Goal: Task Accomplishment & Management: Use online tool/utility

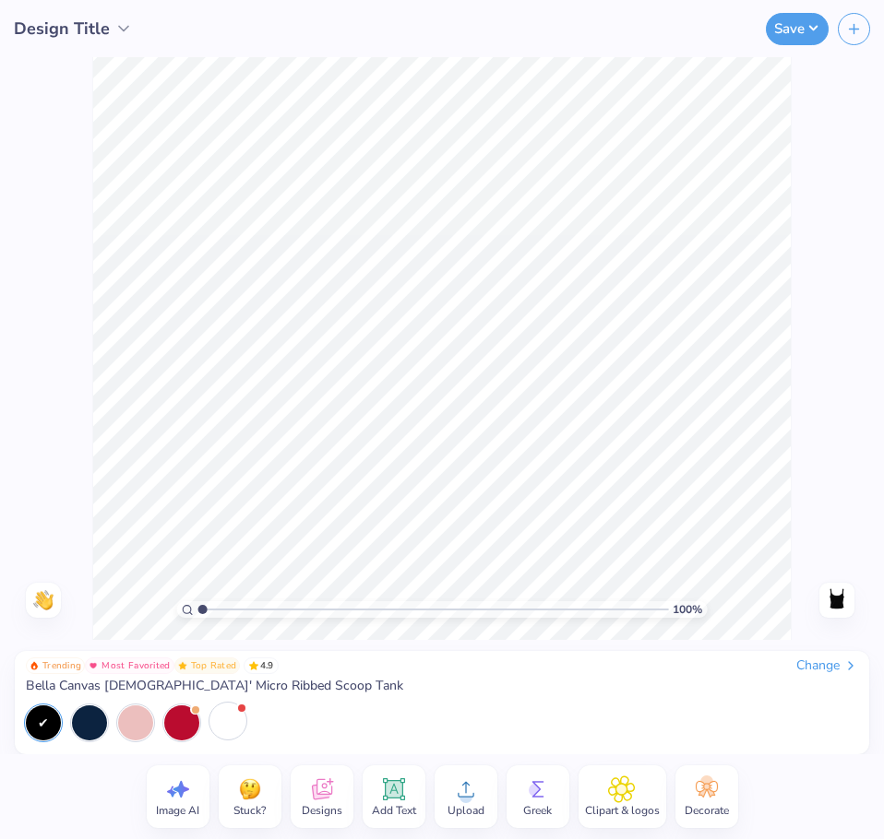
click at [225, 723] on div at bounding box center [227, 721] width 35 height 35
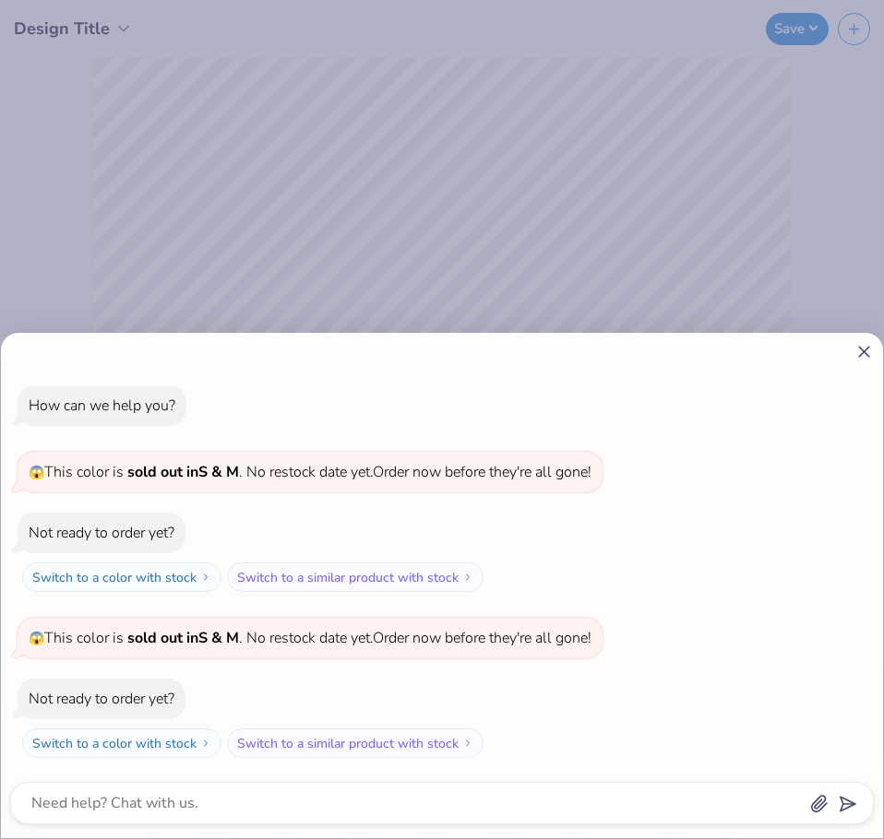
click at [493, 278] on div "How can we help you? 😱 This color is sold out in S & M . No restock date yet. O…" at bounding box center [442, 419] width 884 height 839
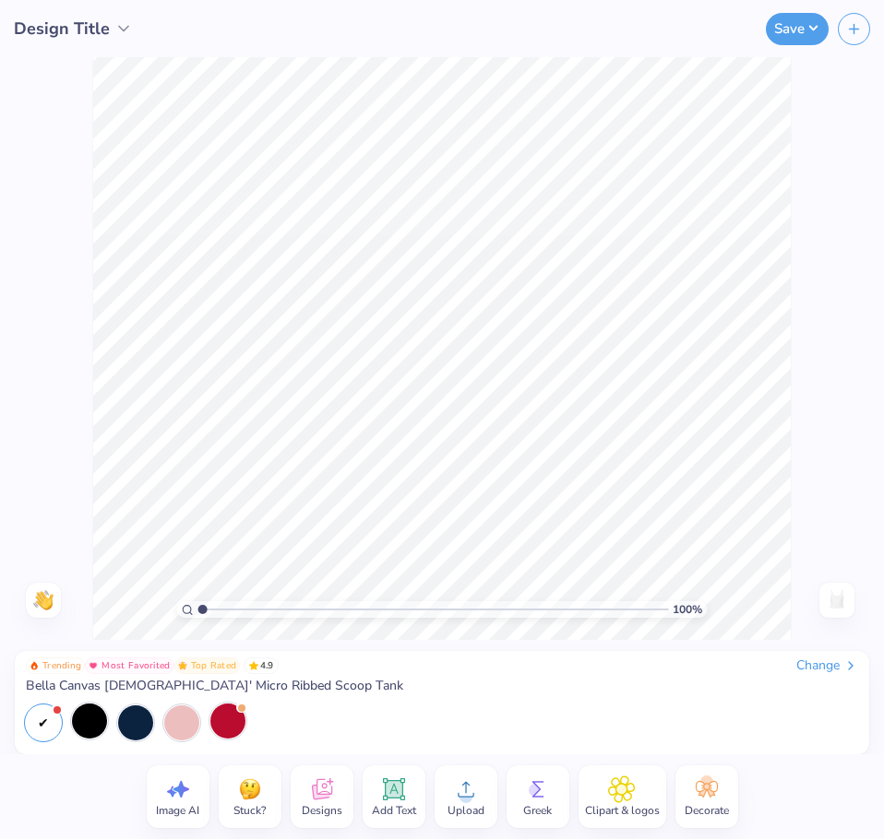
click at [92, 721] on div at bounding box center [89, 721] width 35 height 35
click at [218, 719] on div at bounding box center [227, 721] width 35 height 35
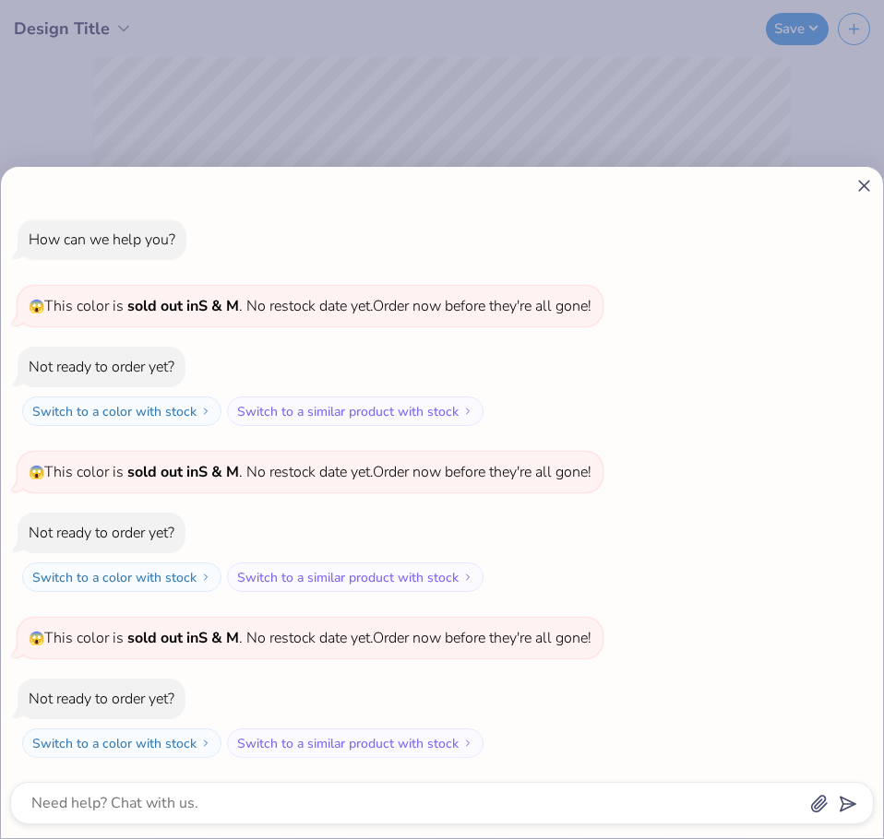
click at [457, 145] on div "How can we help you? 😱 This color is sold out in S & M . No restock date yet. O…" at bounding box center [442, 419] width 884 height 839
type textarea "x"
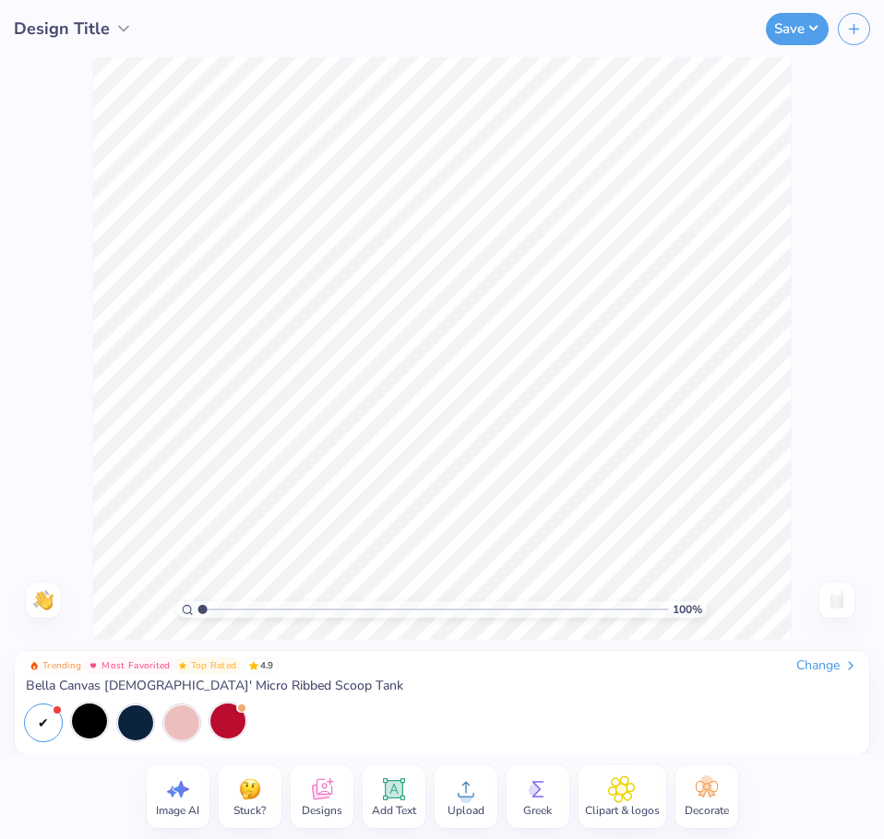
click at [87, 713] on div at bounding box center [89, 721] width 35 height 35
click at [113, 730] on div at bounding box center [395, 723] width 738 height 35
click at [131, 725] on div at bounding box center [135, 721] width 35 height 35
click at [101, 724] on div at bounding box center [89, 721] width 35 height 35
click at [394, 787] on icon at bounding box center [394, 790] width 28 height 28
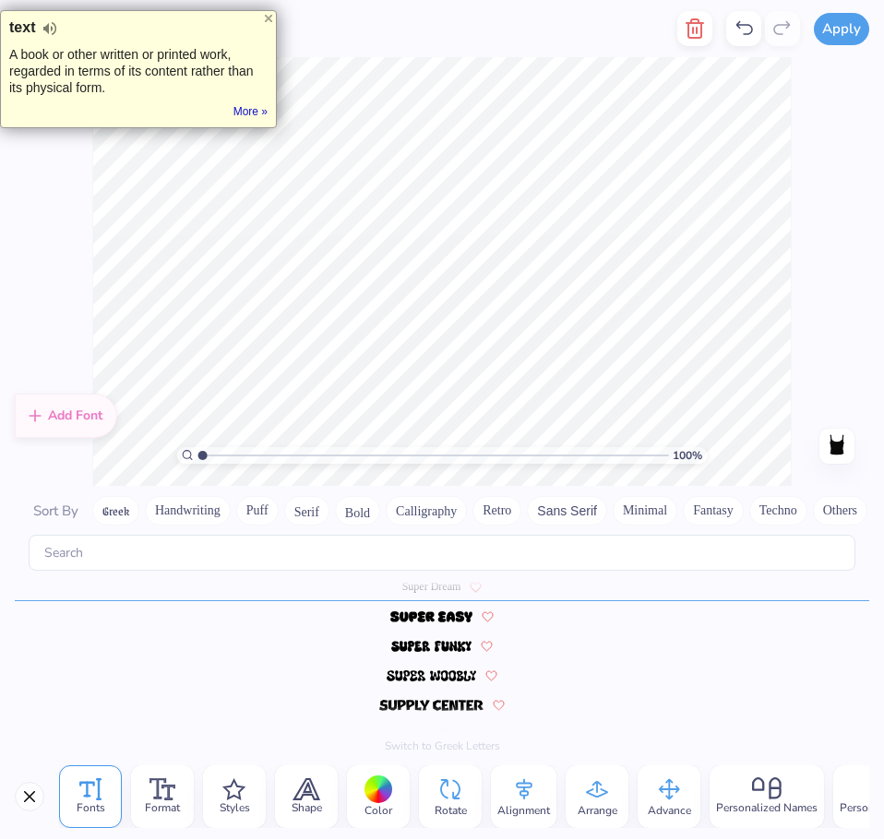
scroll to position [16, 2]
type textarea "P"
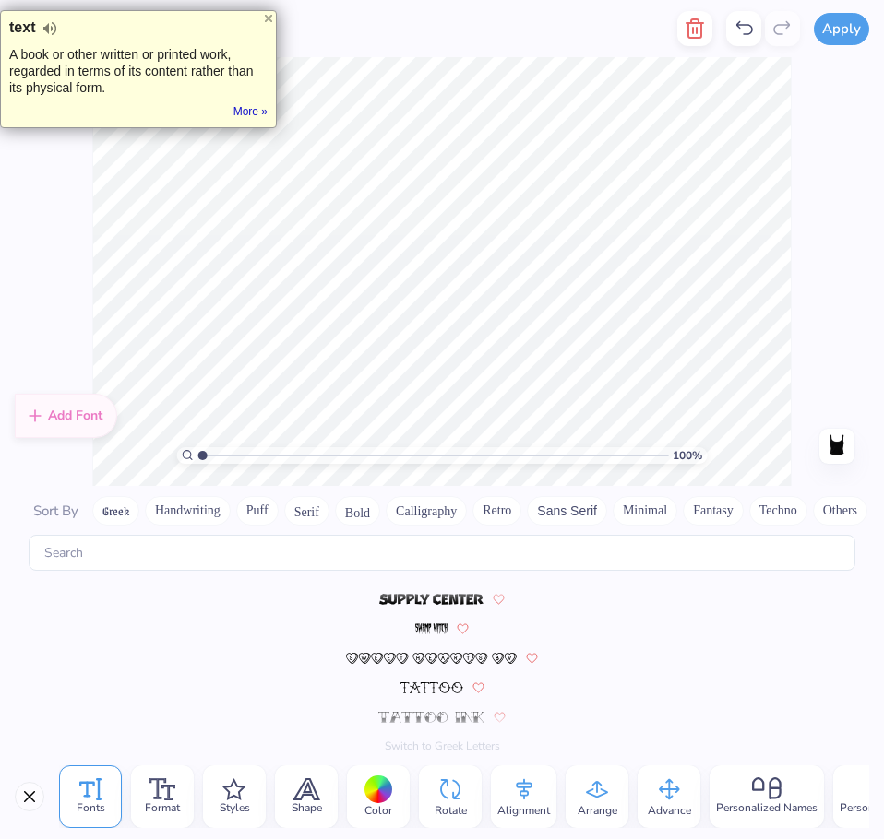
scroll to position [8147, 0]
click at [434, 657] on img at bounding box center [431, 655] width 171 height 11
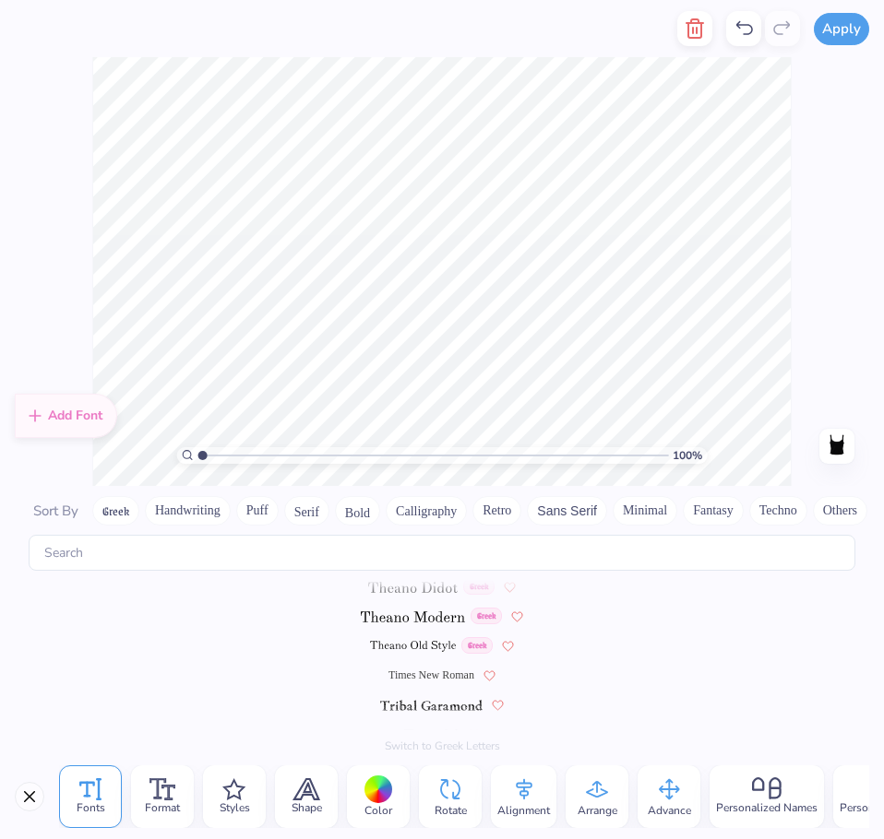
scroll to position [8442, 0]
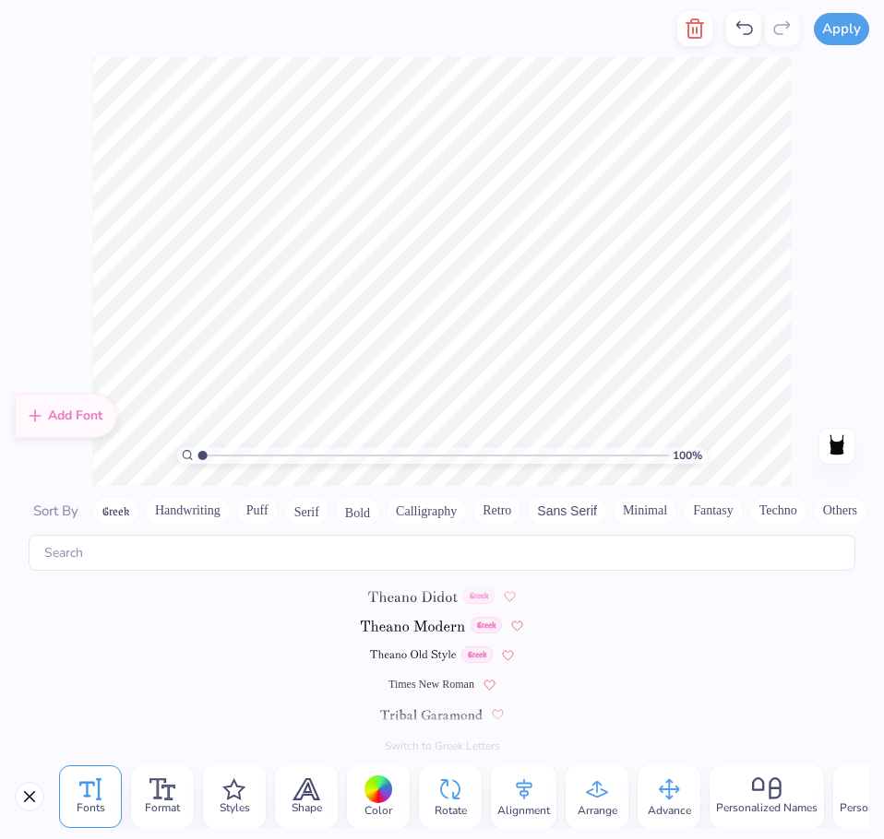
click at [431, 632] on span at bounding box center [413, 625] width 104 height 17
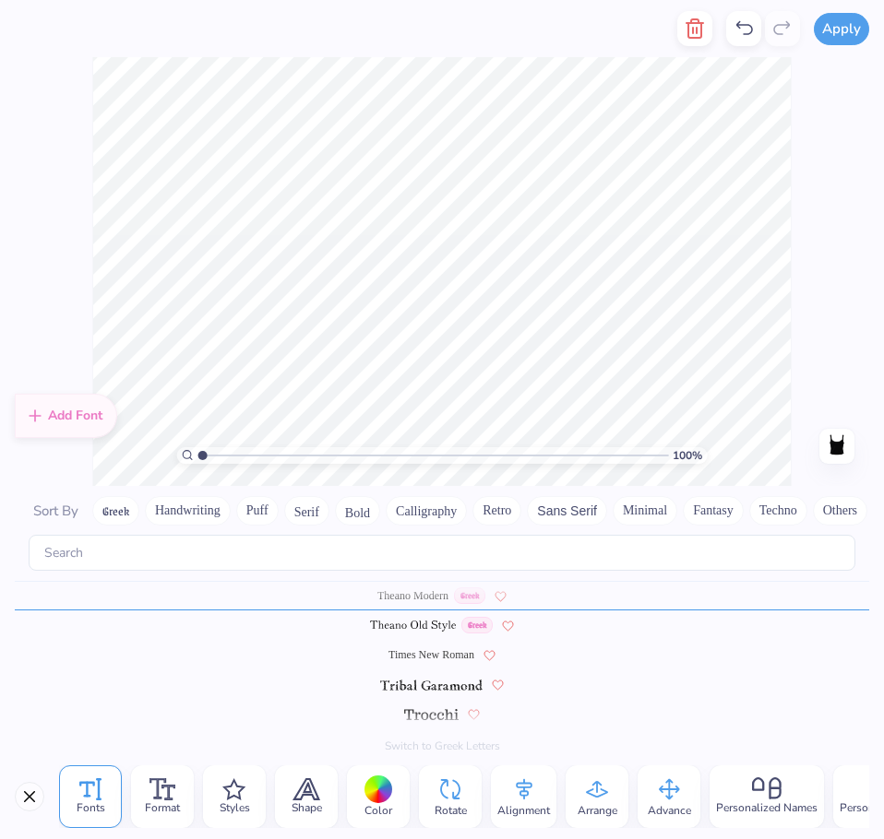
scroll to position [13, 3]
type textarea "O"
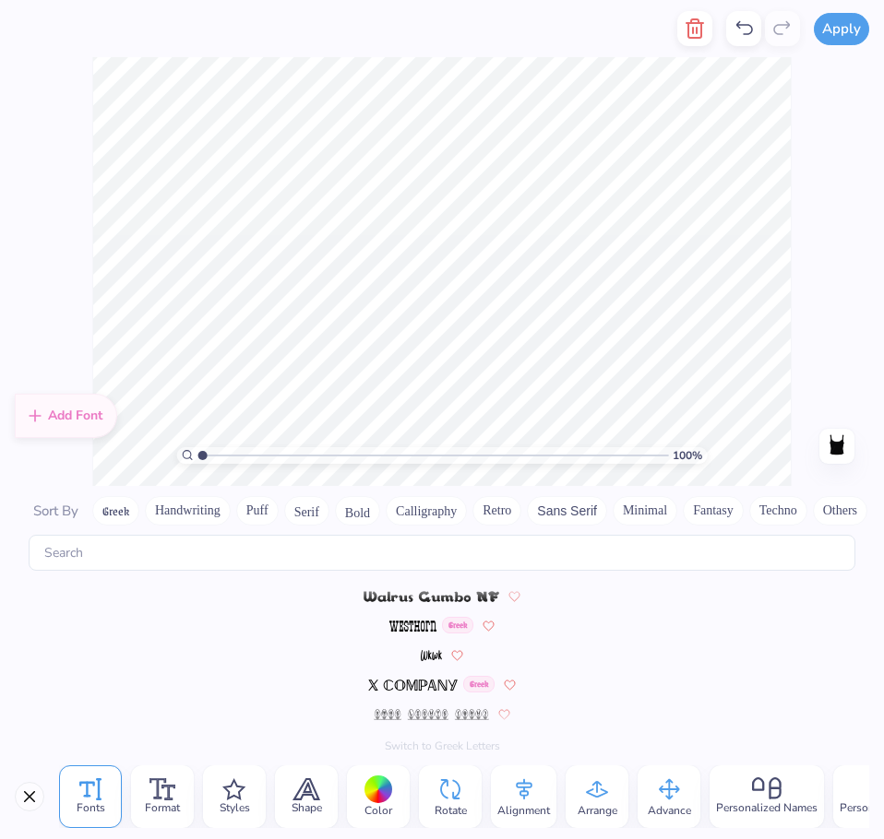
scroll to position [9033, 0]
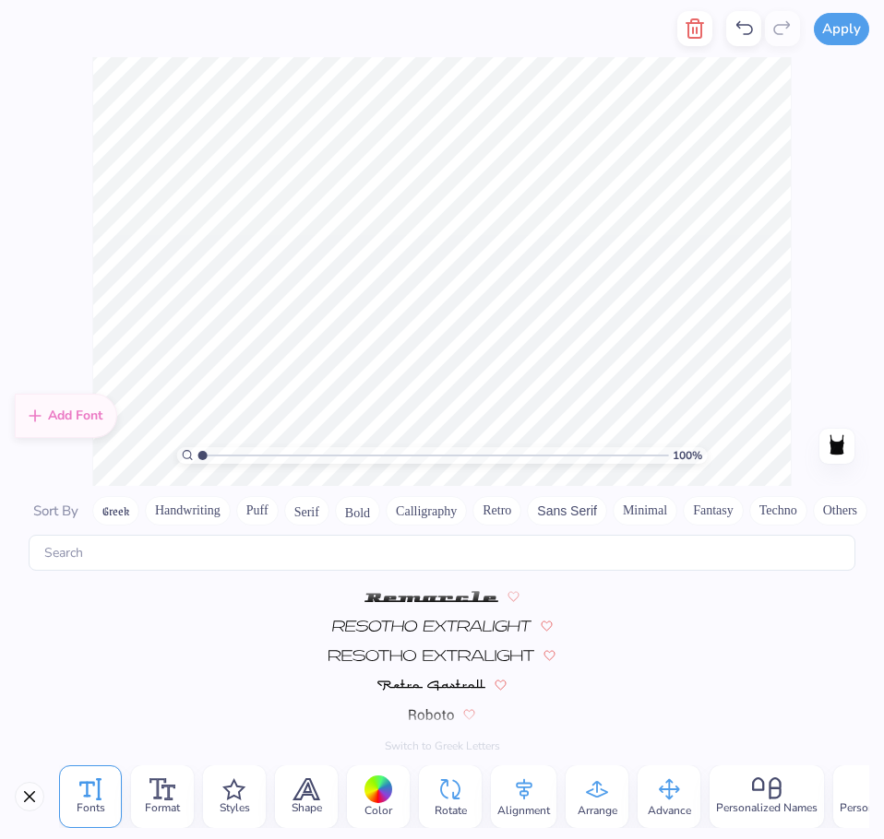
click at [450, 512] on button "Calligraphy" at bounding box center [426, 511] width 81 height 30
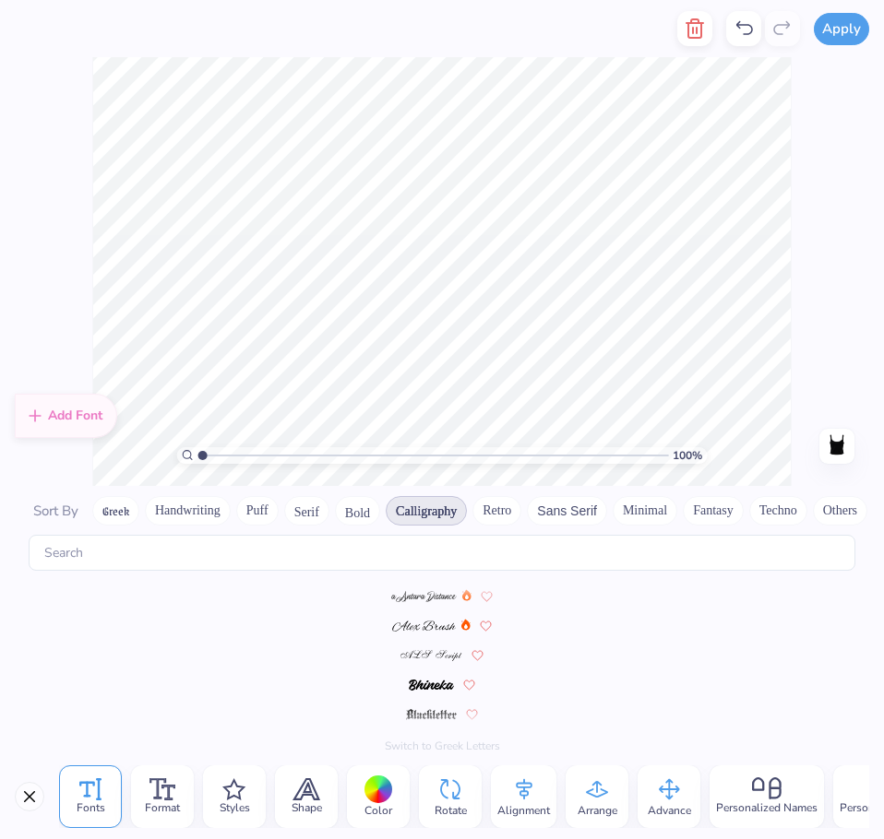
scroll to position [0, 0]
click at [435, 597] on img at bounding box center [423, 597] width 65 height 11
click at [429, 637] on div at bounding box center [442, 627] width 854 height 30
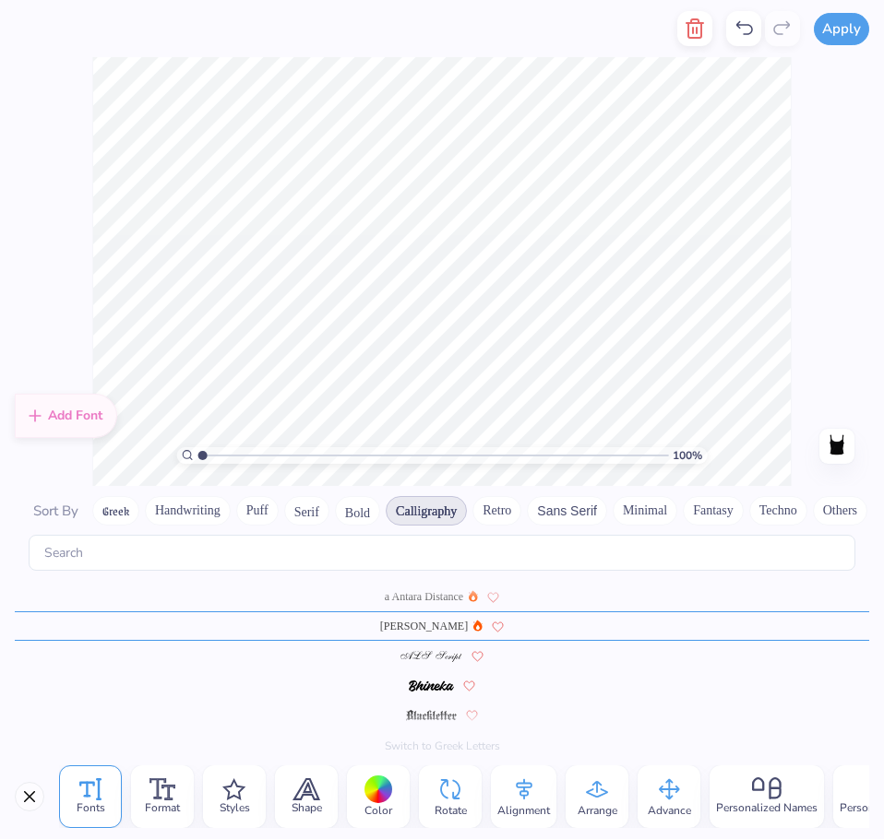
click at [440, 653] on img at bounding box center [431, 656] width 63 height 11
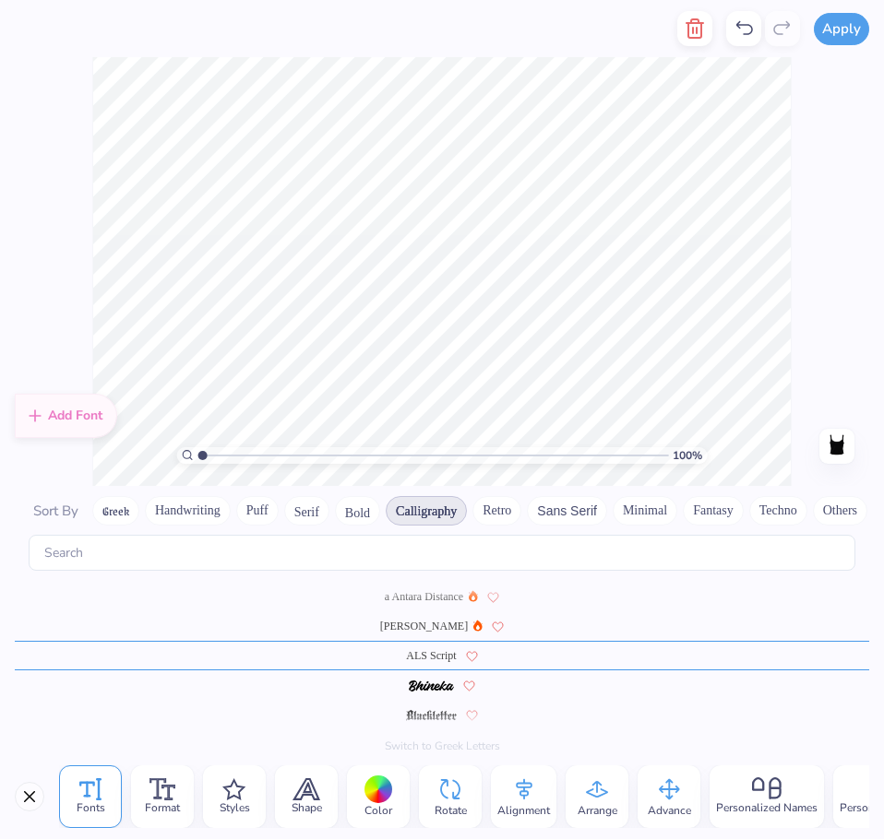
type textarea "phi sigma rho"
click at [223, 801] on span "Styles" at bounding box center [235, 808] width 30 height 15
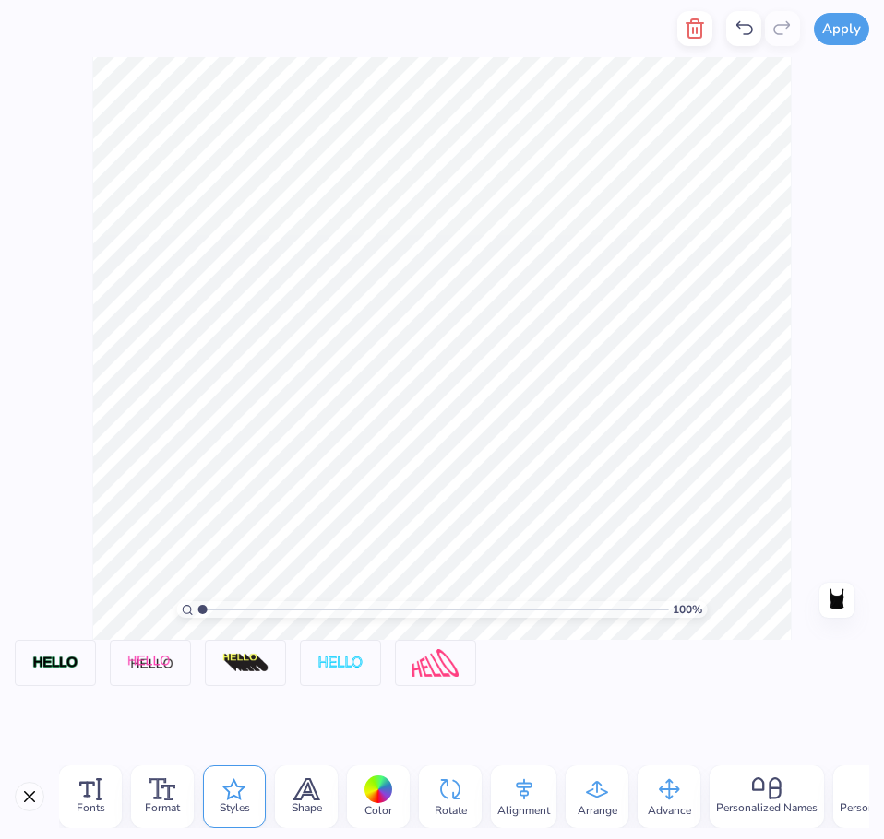
scroll to position [16, 3]
type textarea "phi sigma rho"
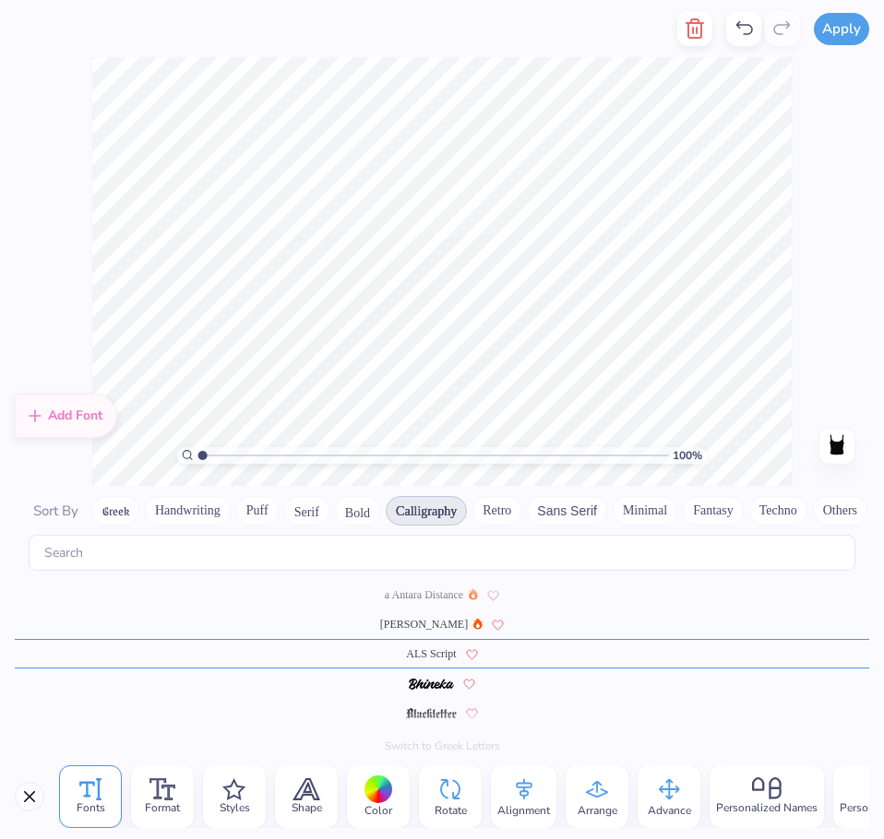
scroll to position [1, 0]
click at [518, 803] on span "Alignment" at bounding box center [523, 810] width 53 height 15
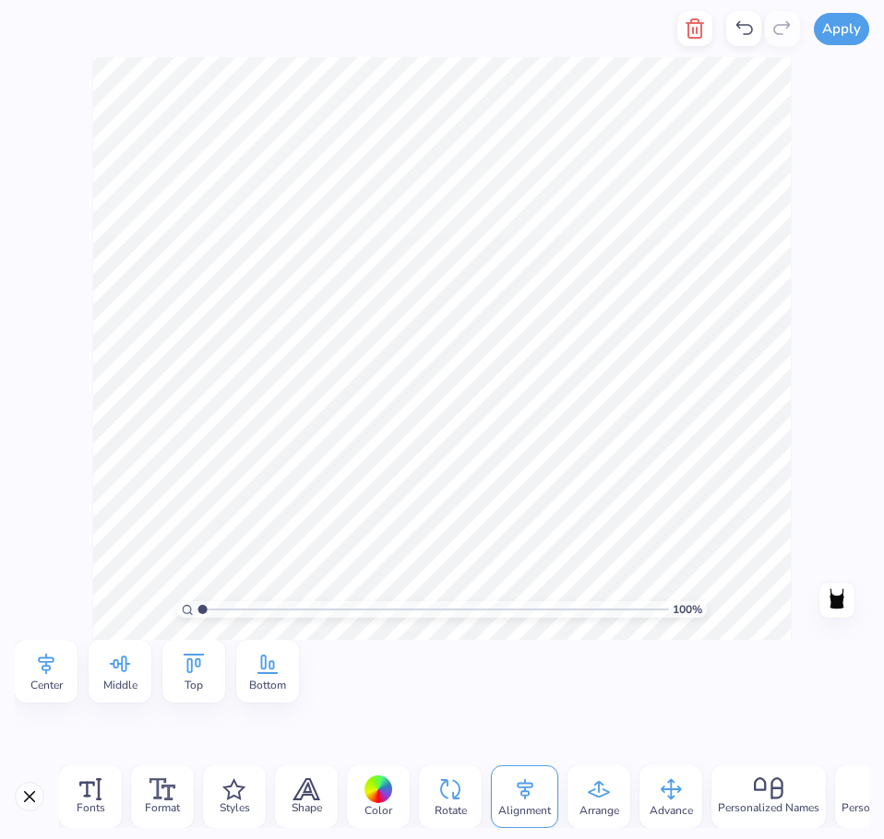
click at [65, 672] on div "Center" at bounding box center [46, 671] width 63 height 63
click at [136, 663] on div "Middle" at bounding box center [120, 671] width 63 height 63
click at [29, 679] on div "Center" at bounding box center [46, 671] width 63 height 63
click at [38, 661] on icon at bounding box center [46, 664] width 28 height 28
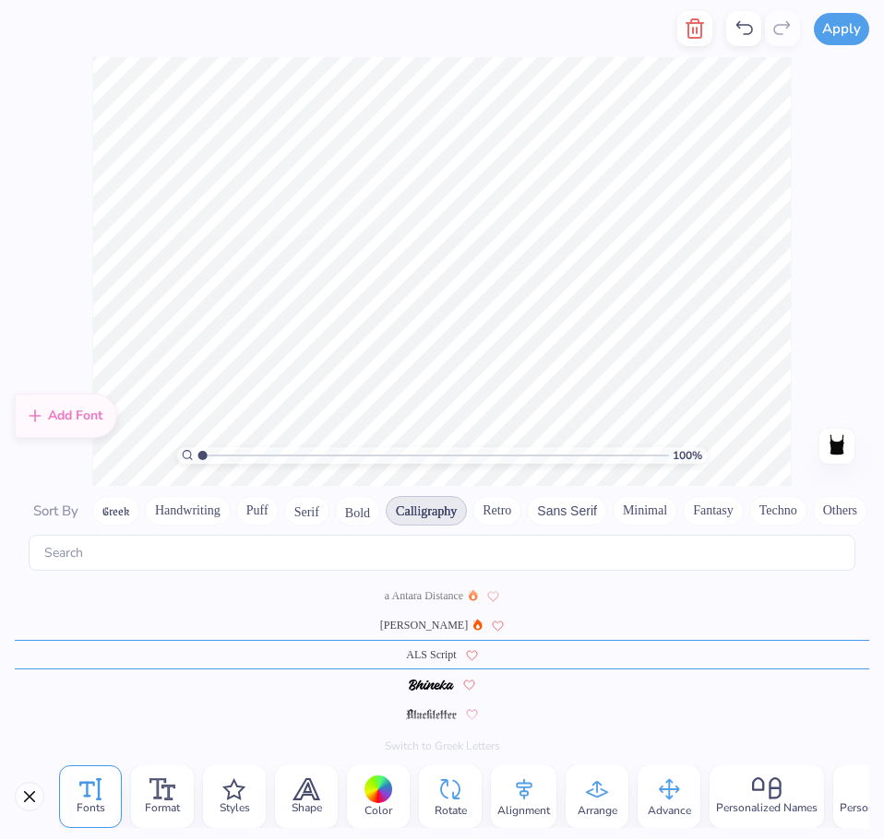
click at [374, 803] on span "Color" at bounding box center [378, 810] width 28 height 15
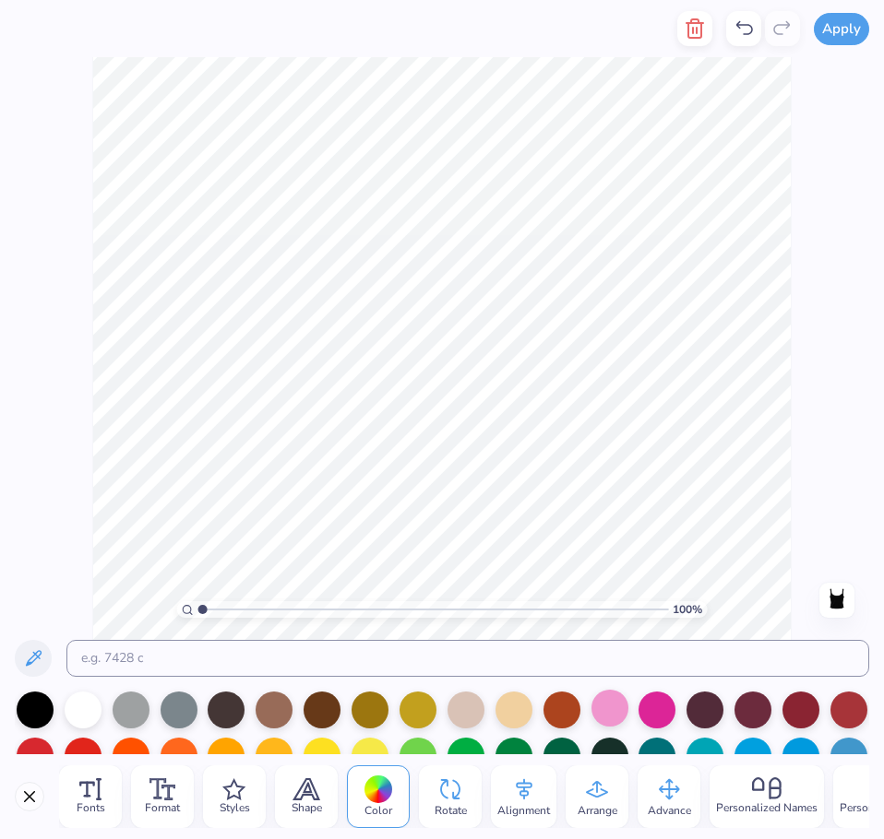
click at [597, 707] on div at bounding box center [609, 708] width 37 height 37
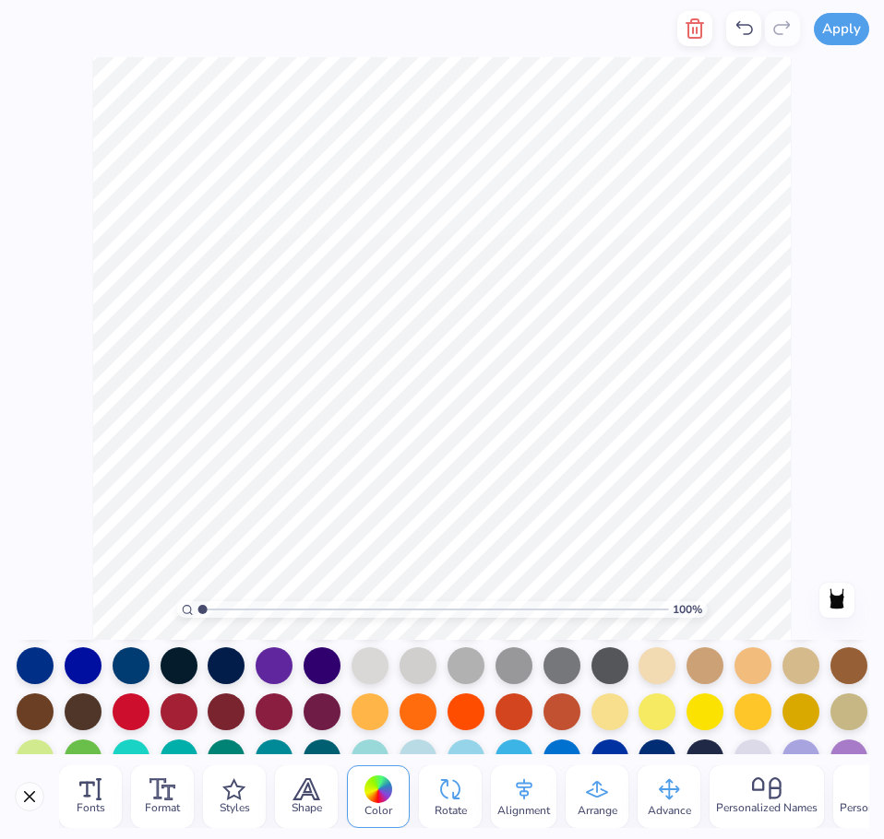
scroll to position [0, 1]
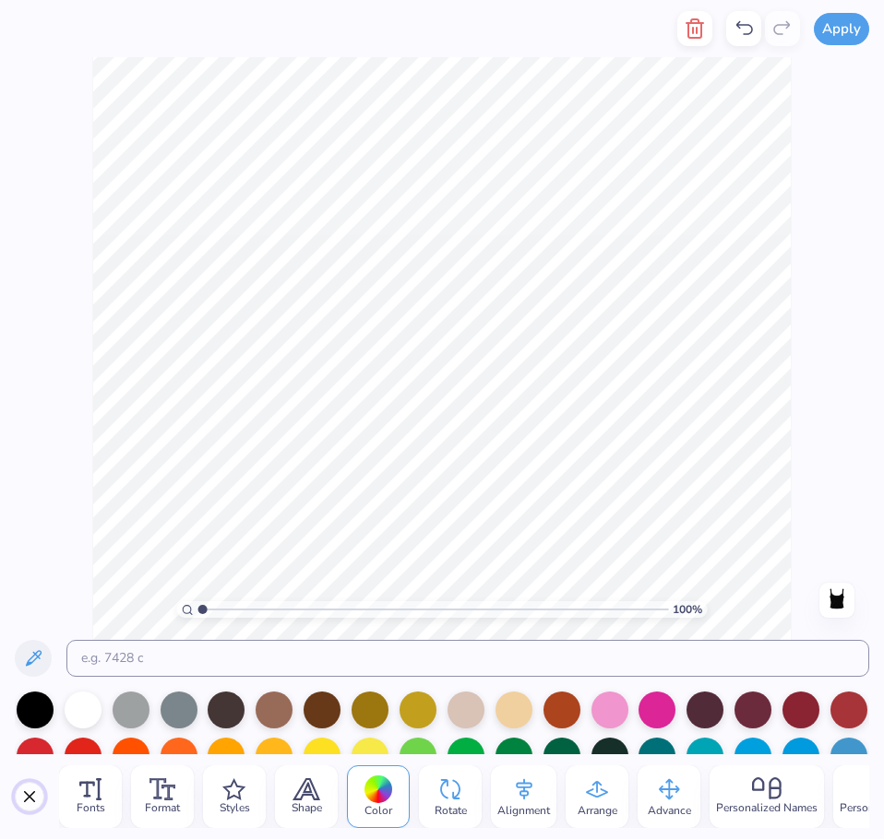
click at [27, 792] on button "Close" at bounding box center [30, 797] width 30 height 30
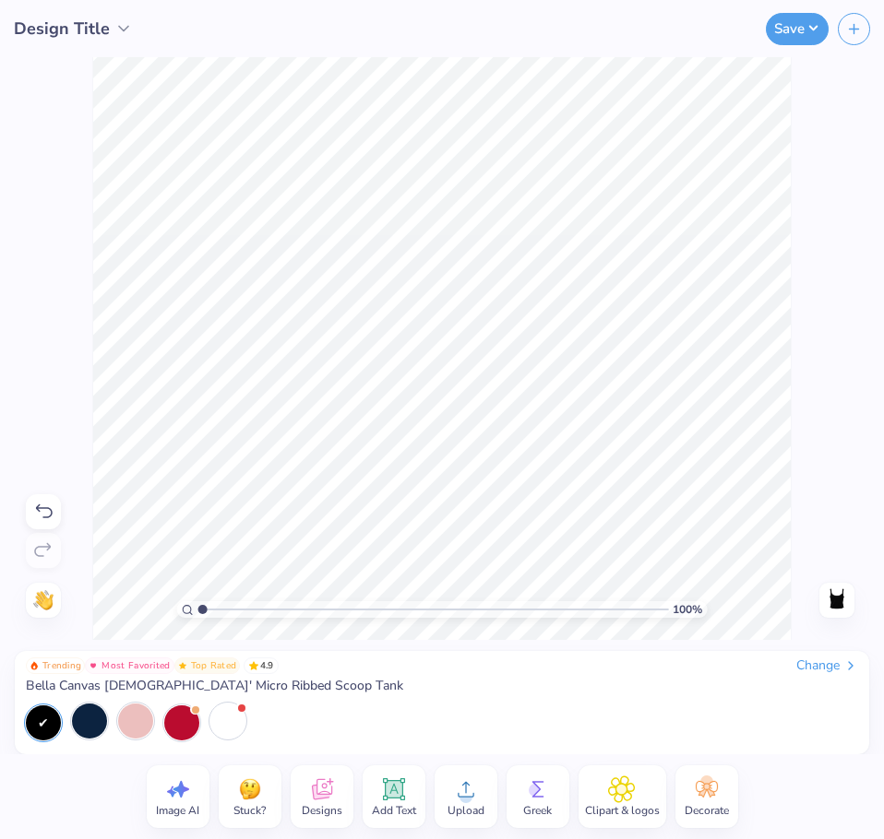
click at [239, 708] on div at bounding box center [241, 708] width 7 height 7
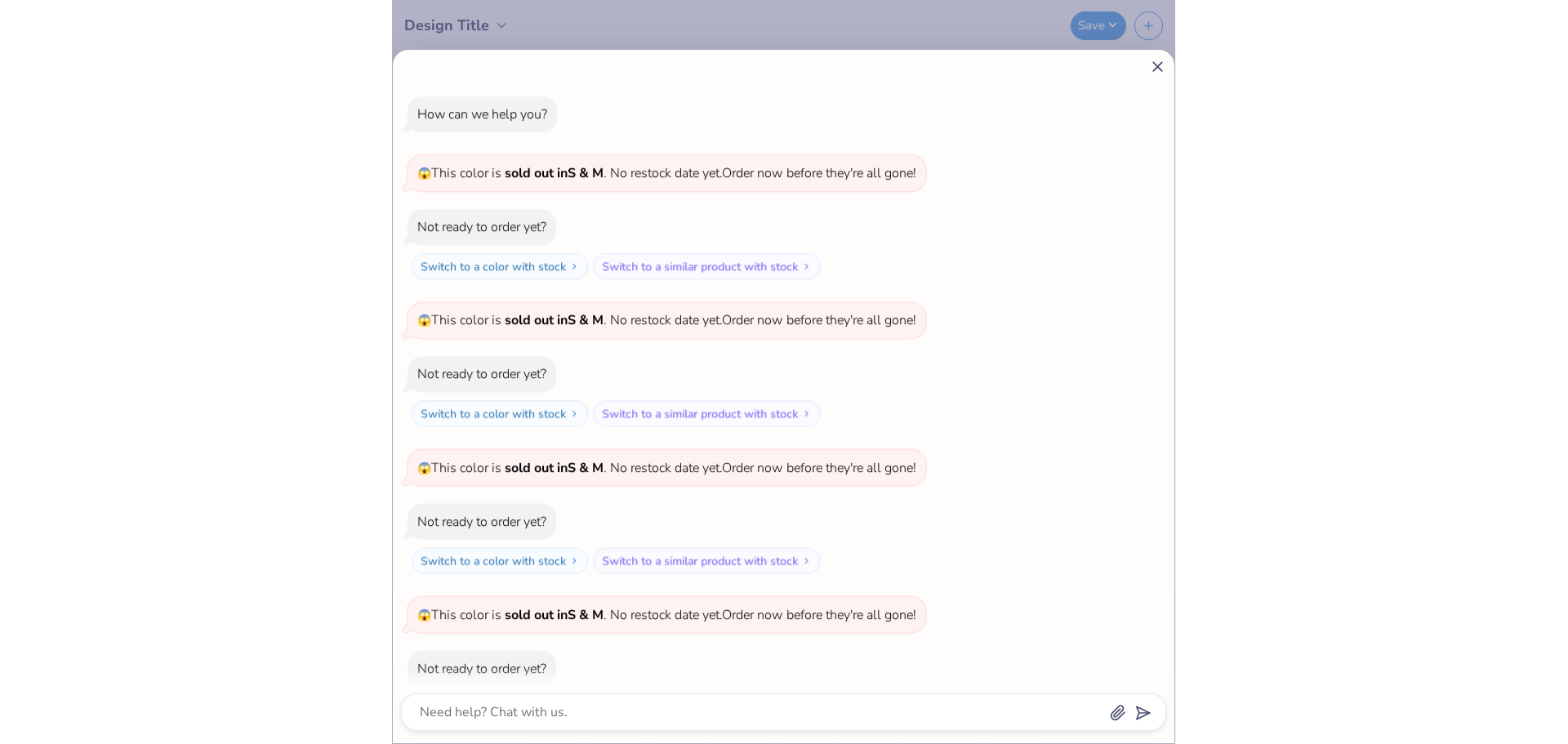
scroll to position [49, 0]
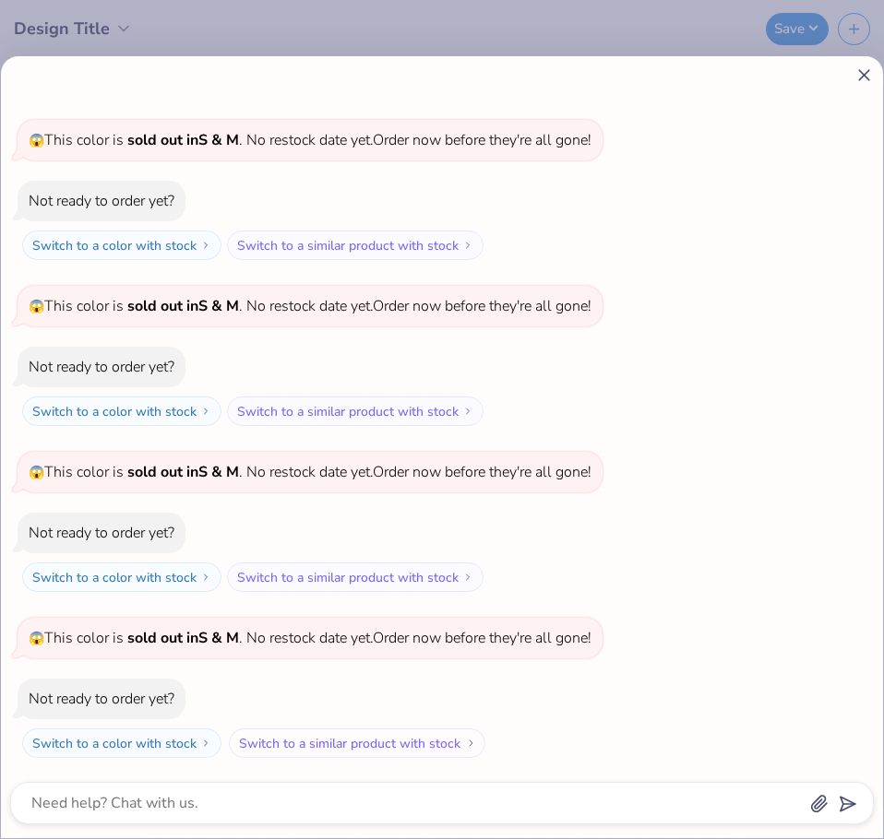
click at [315, 741] on button "Switch to a similar product with stock" at bounding box center [357, 744] width 256 height 30
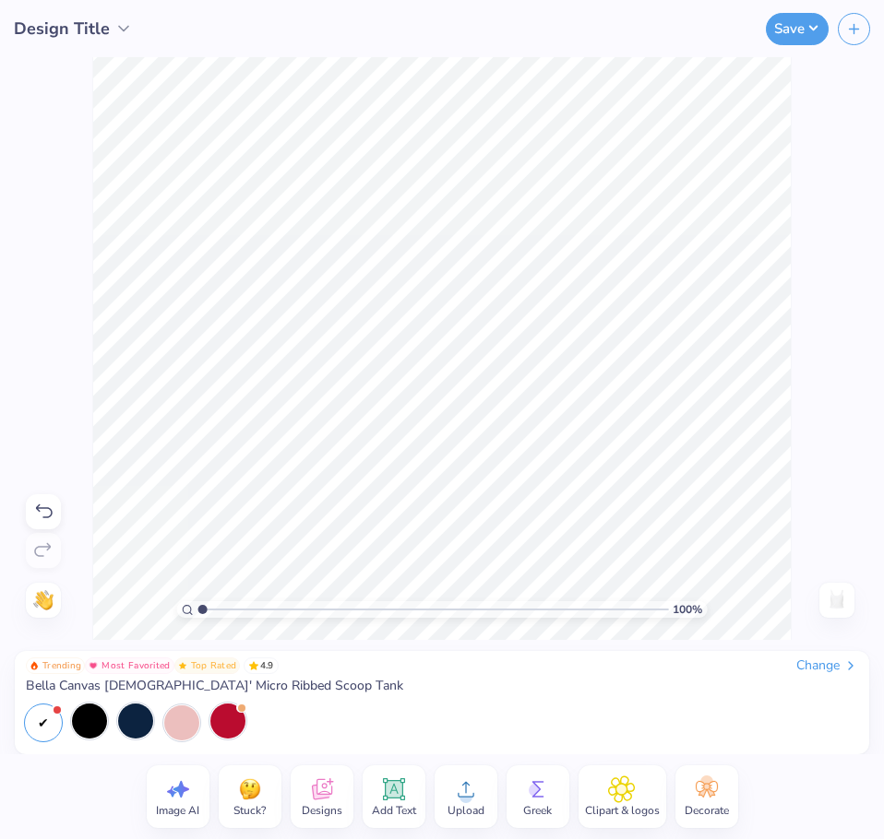
type textarea "x"
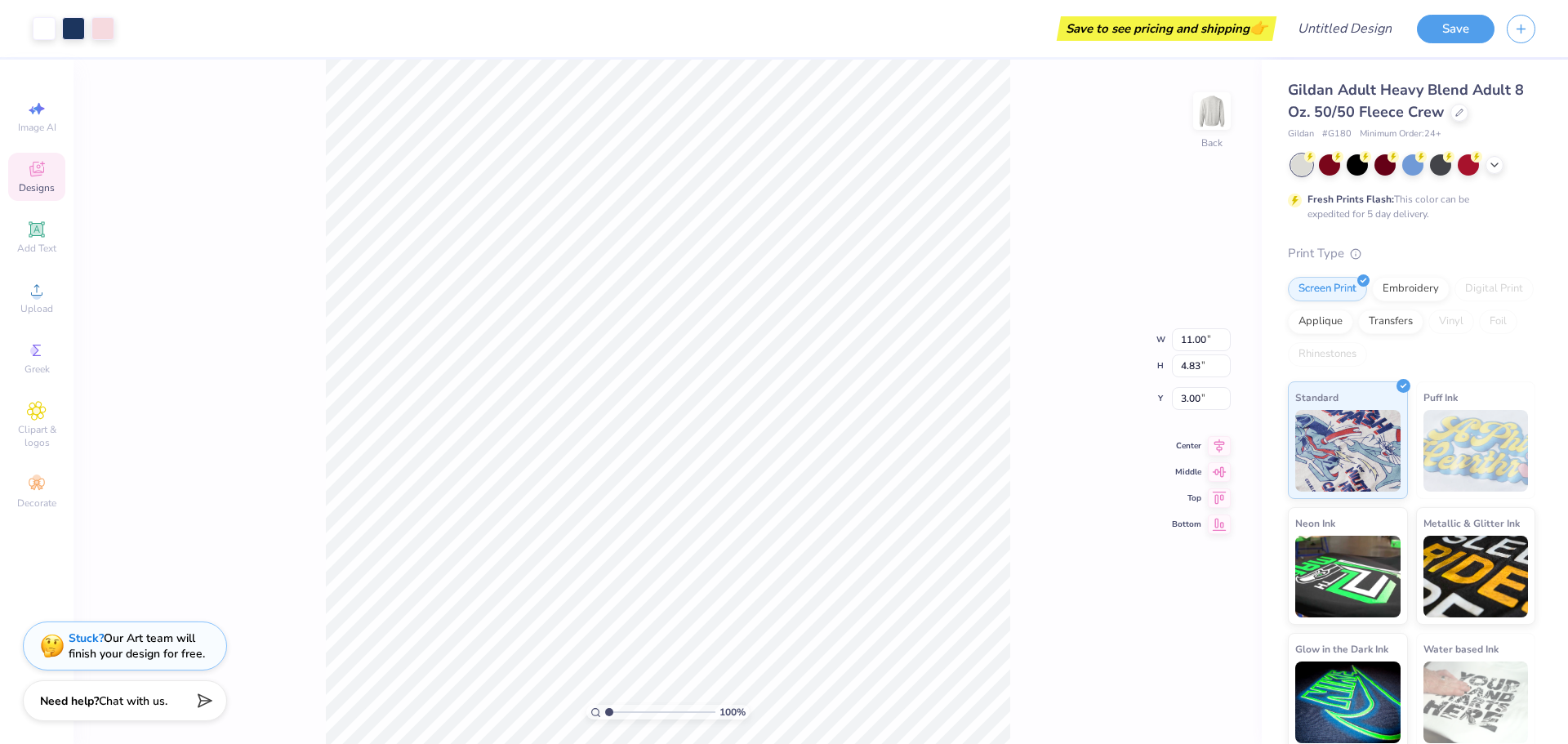
type input "10.81"
type input "4.61"
type input "3.09"
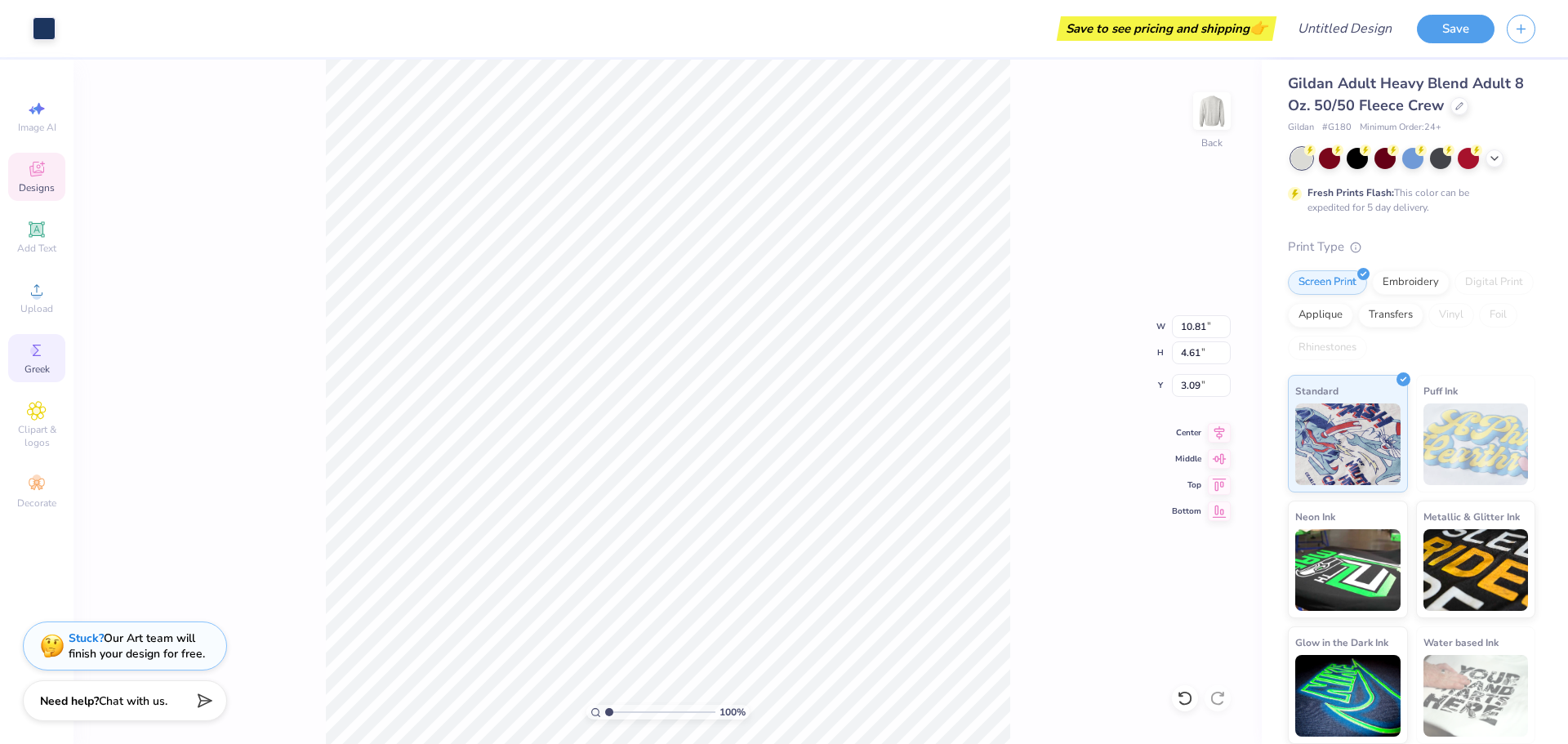
click at [19, 358] on div "Greek" at bounding box center [36, 358] width 58 height 48
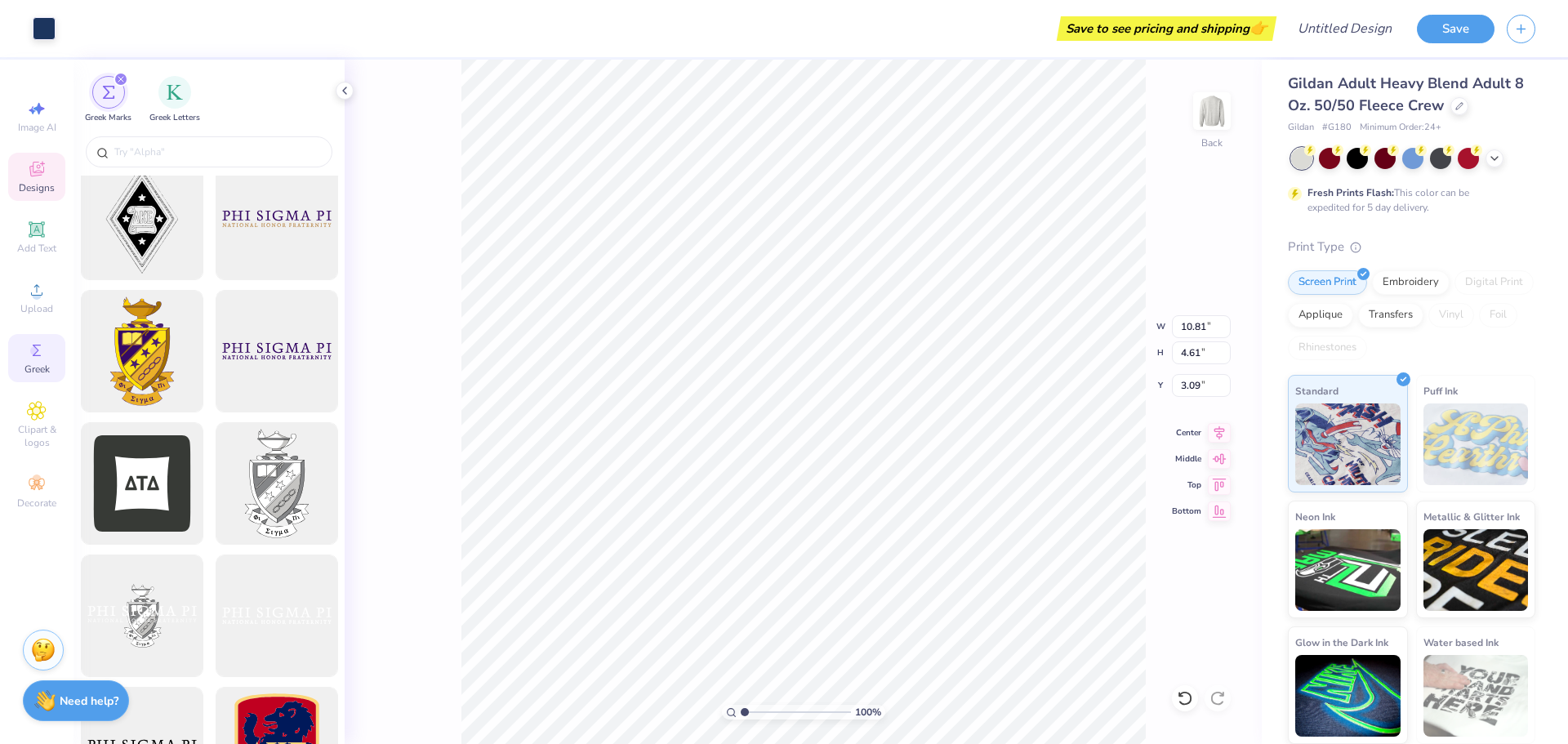
scroll to position [416, 0]
click at [396, 399] on div "100 % Back W 10.81 10.81 " H 4.61 4.61 " Y 3.09 3.09 " Center Middle Top Bottom" at bounding box center [803, 401] width 917 height 685
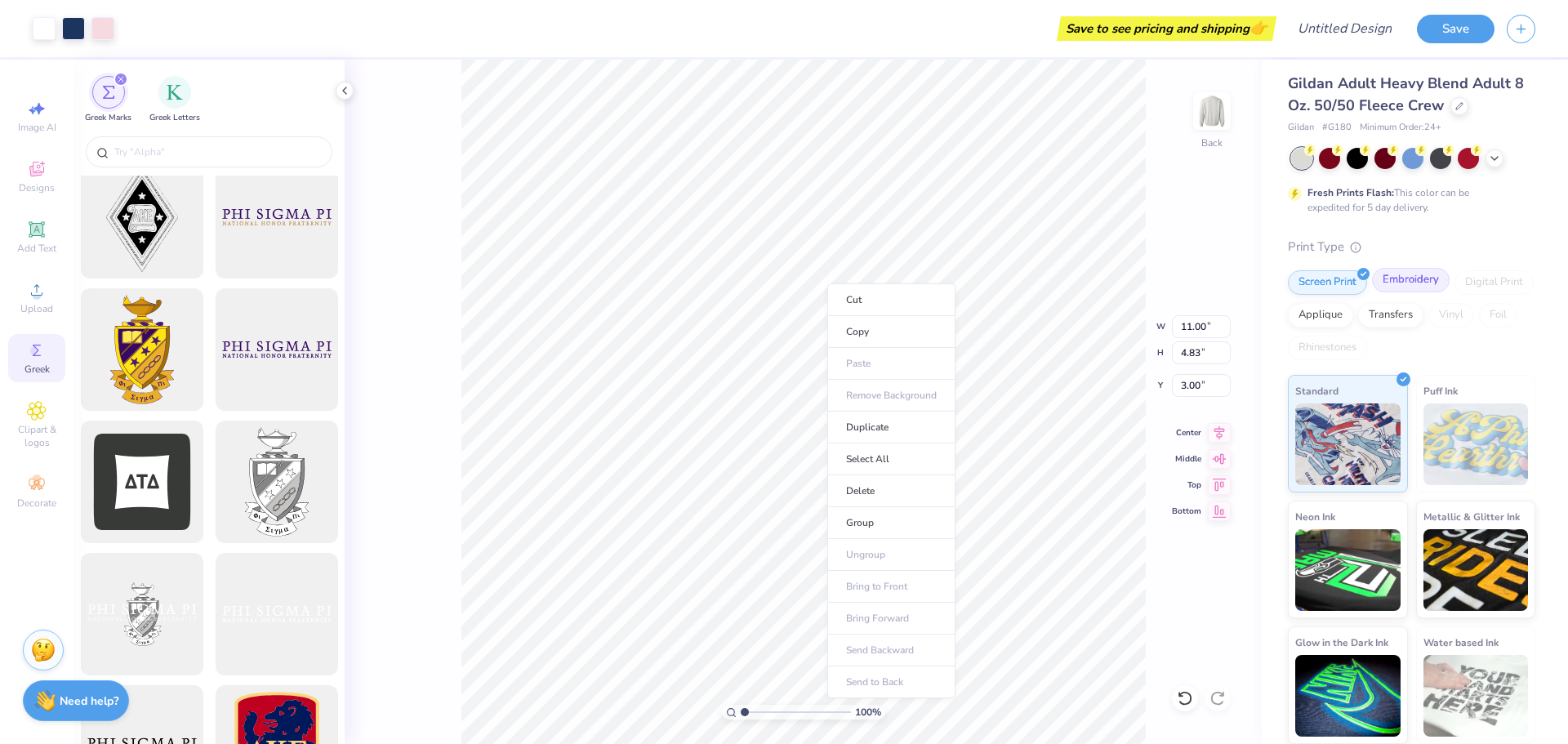
click at [1415, 290] on div "Embroidery" at bounding box center [1411, 281] width 78 height 25
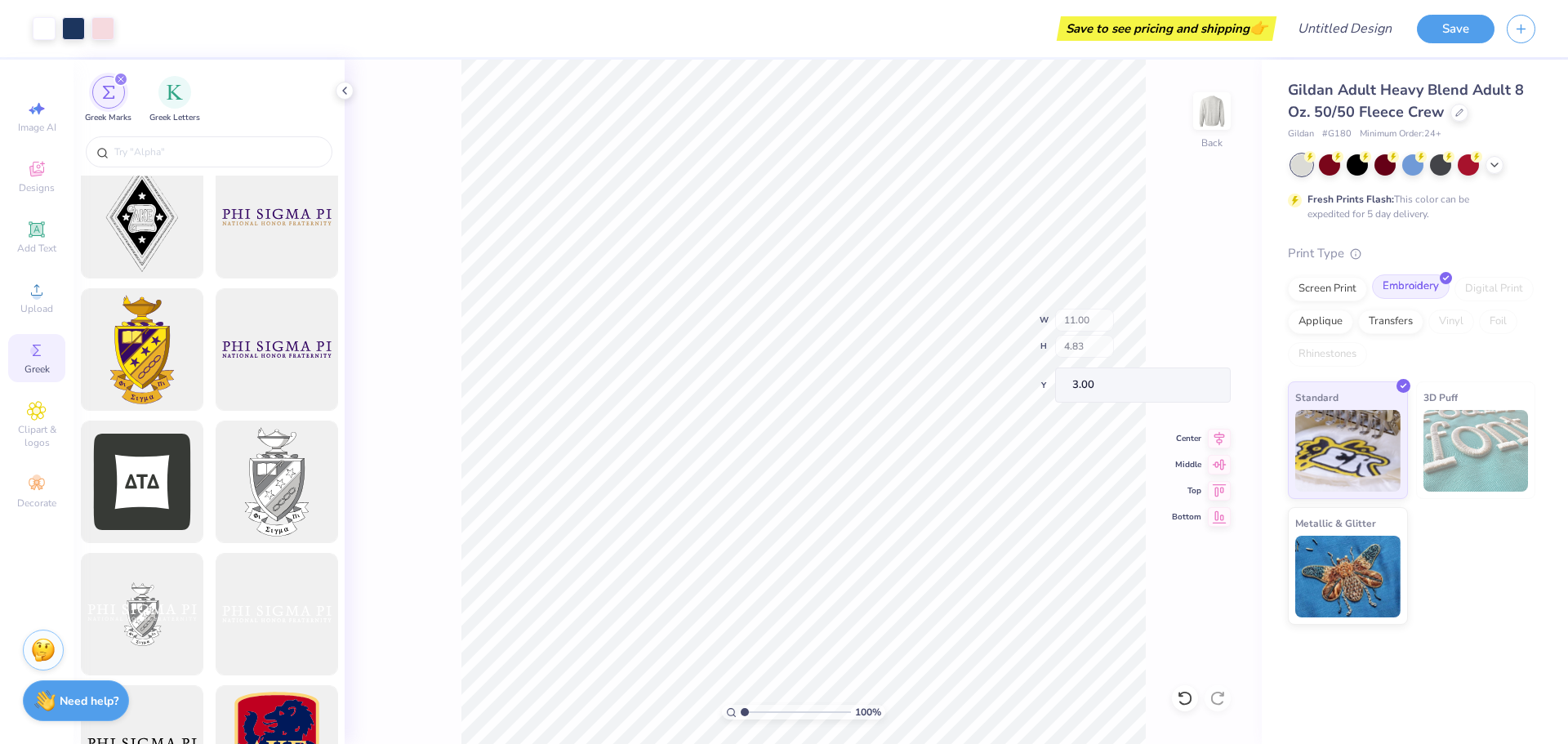
scroll to position [0, 0]
click at [1384, 324] on div "Transfers" at bounding box center [1391, 320] width 66 height 25
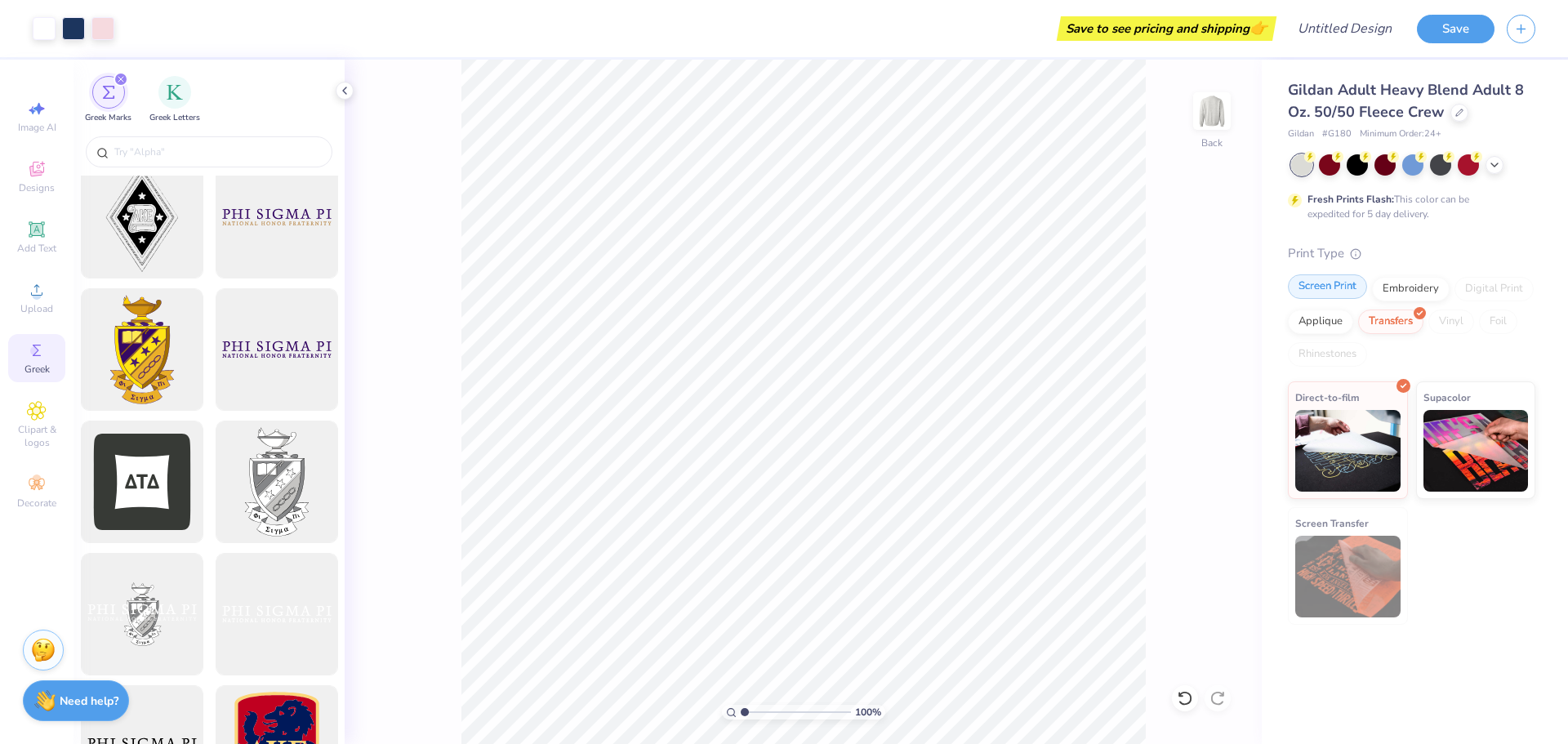
click at [1341, 284] on div "Screen Print" at bounding box center [1327, 287] width 79 height 25
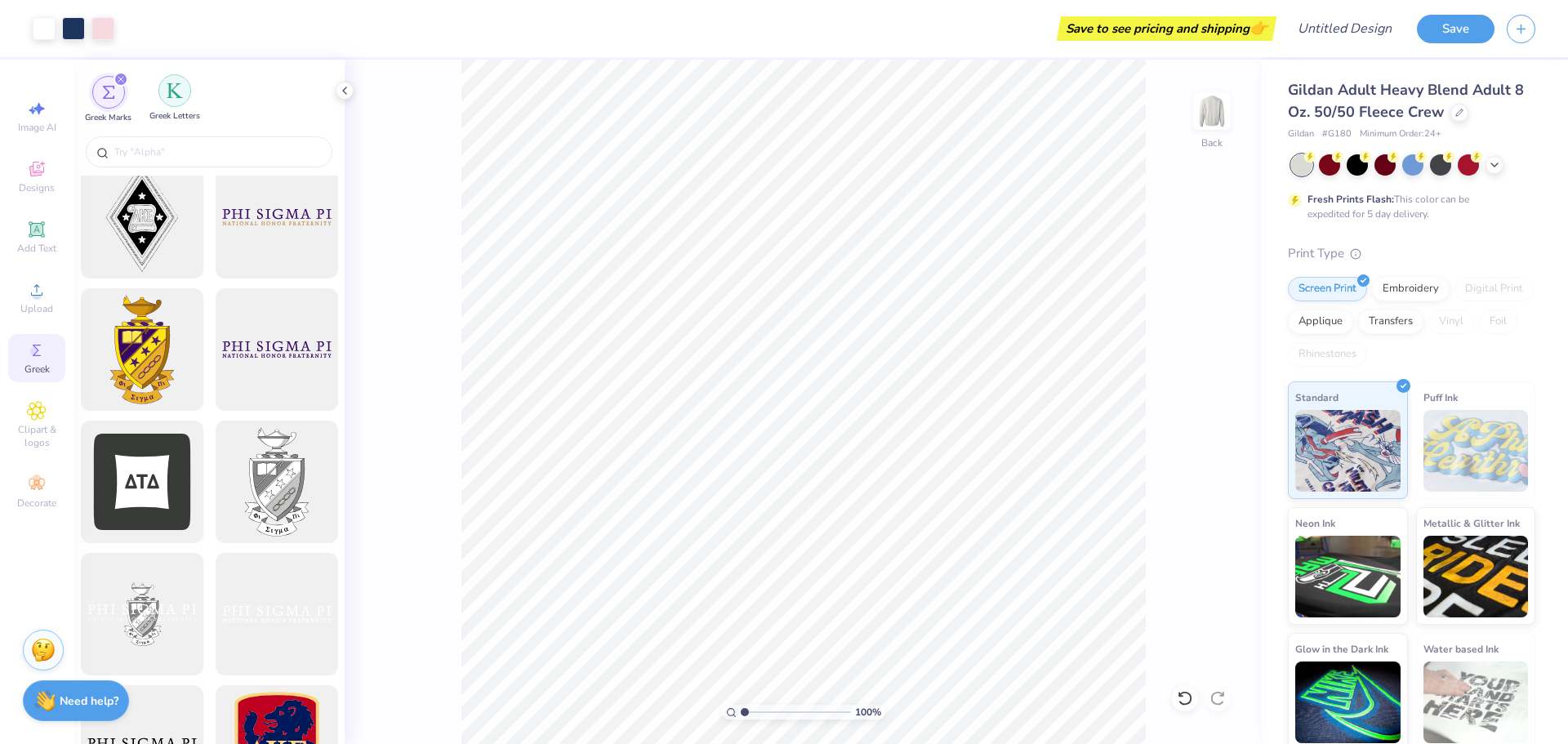
click at [165, 90] on div "filter for Greek Letters" at bounding box center [174, 90] width 33 height 33
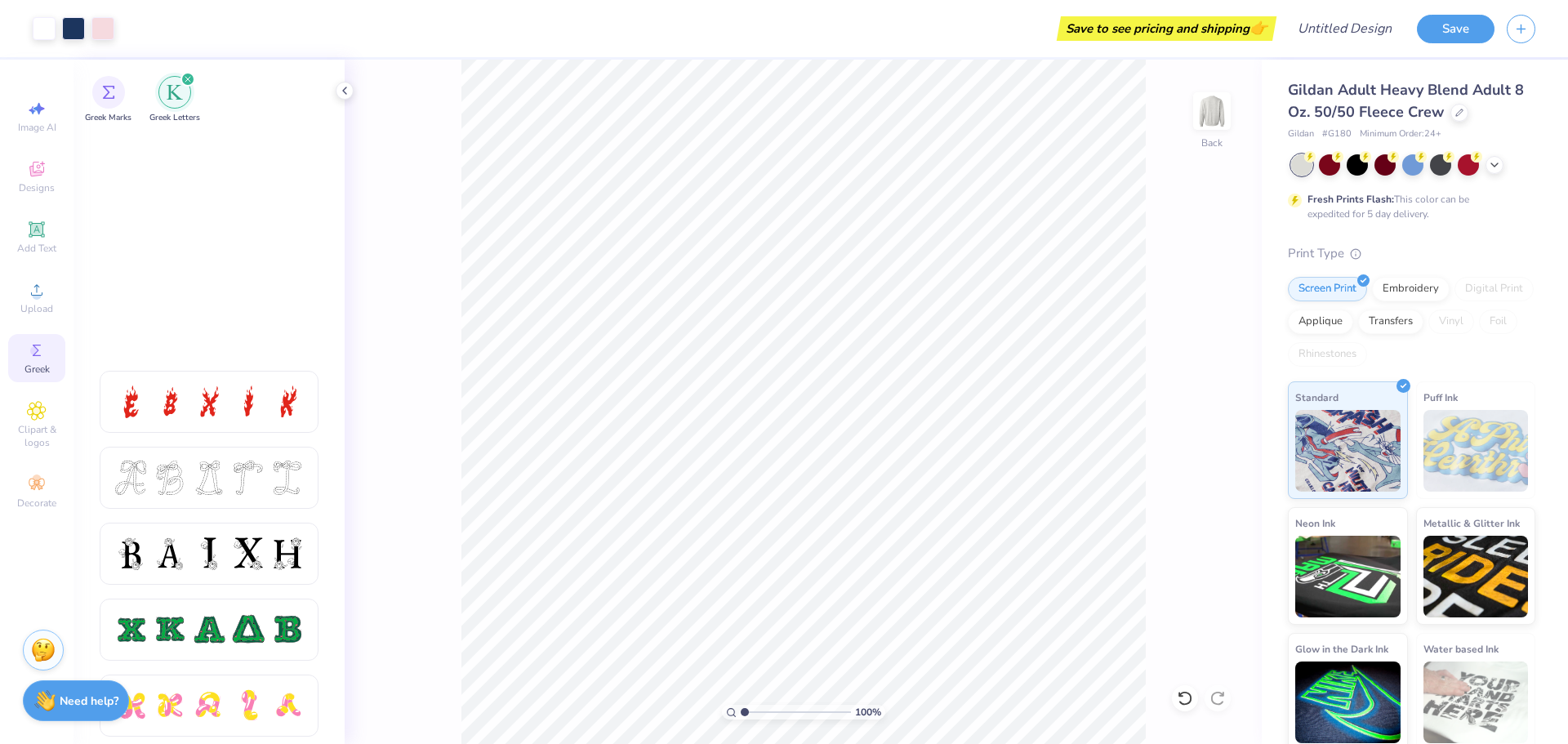
scroll to position [709, 0]
